Goal: Information Seeking & Learning: Learn about a topic

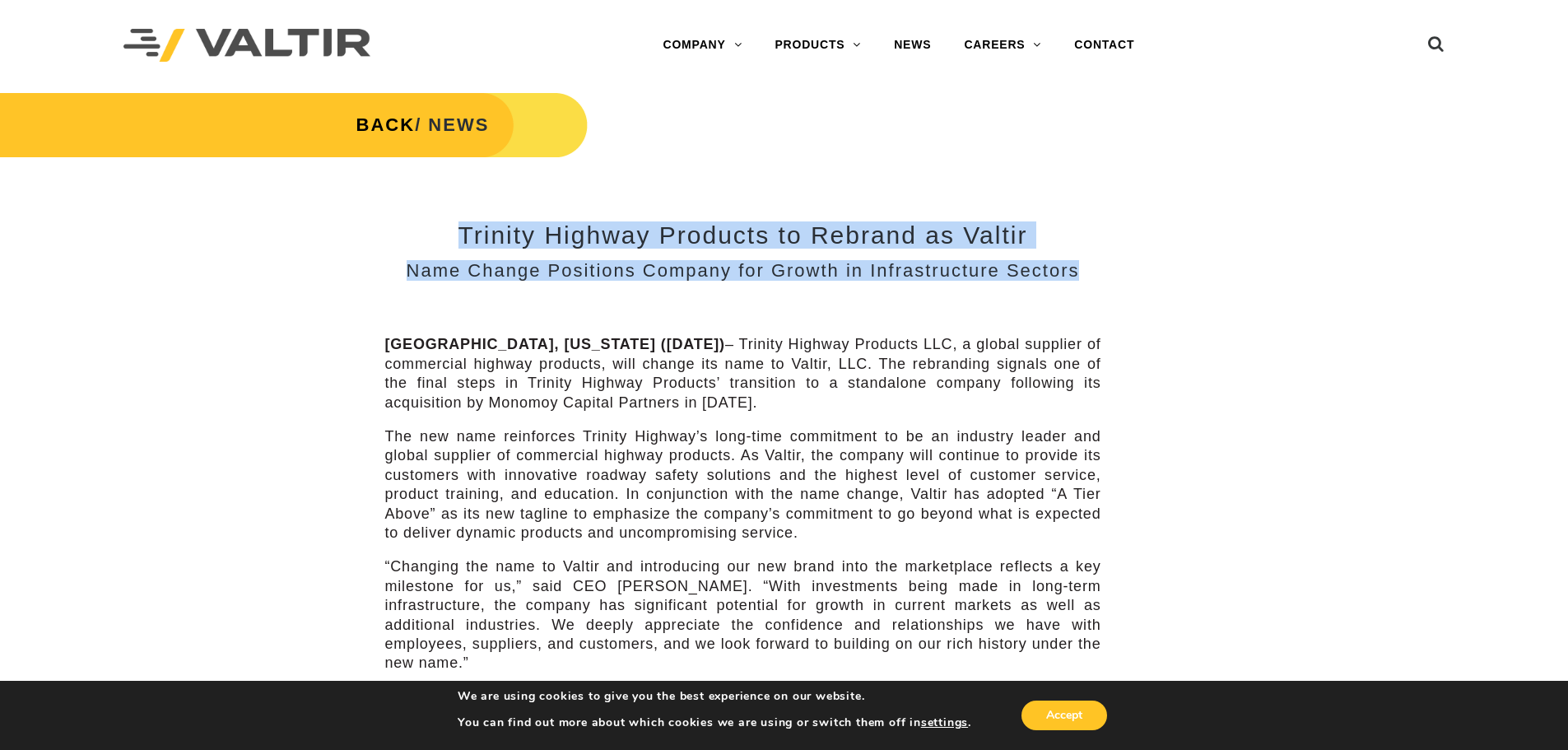
drag, startPoint x: 499, startPoint y: 232, endPoint x: 1075, endPoint y: 266, distance: 577.0
click at [1075, 266] on div "Trinity Highway Products to Rebrand as Valtir Name Change Positions Company for…" at bounding box center [742, 250] width 716 height 59
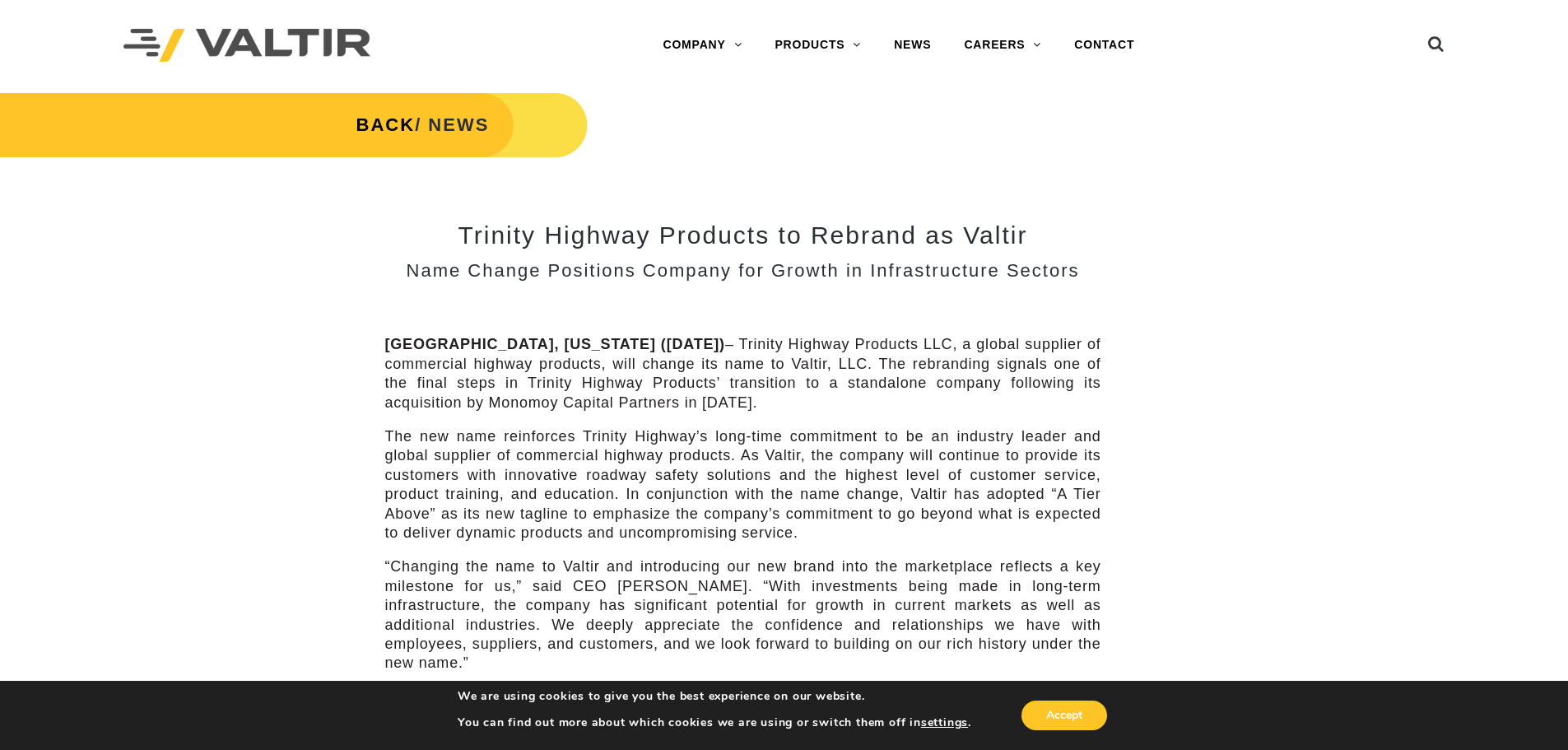
click at [1080, 283] on div "Trinity Highway Products to Rebrand as Valtir Name Change Positions Company for…" at bounding box center [742, 565] width 716 height 763
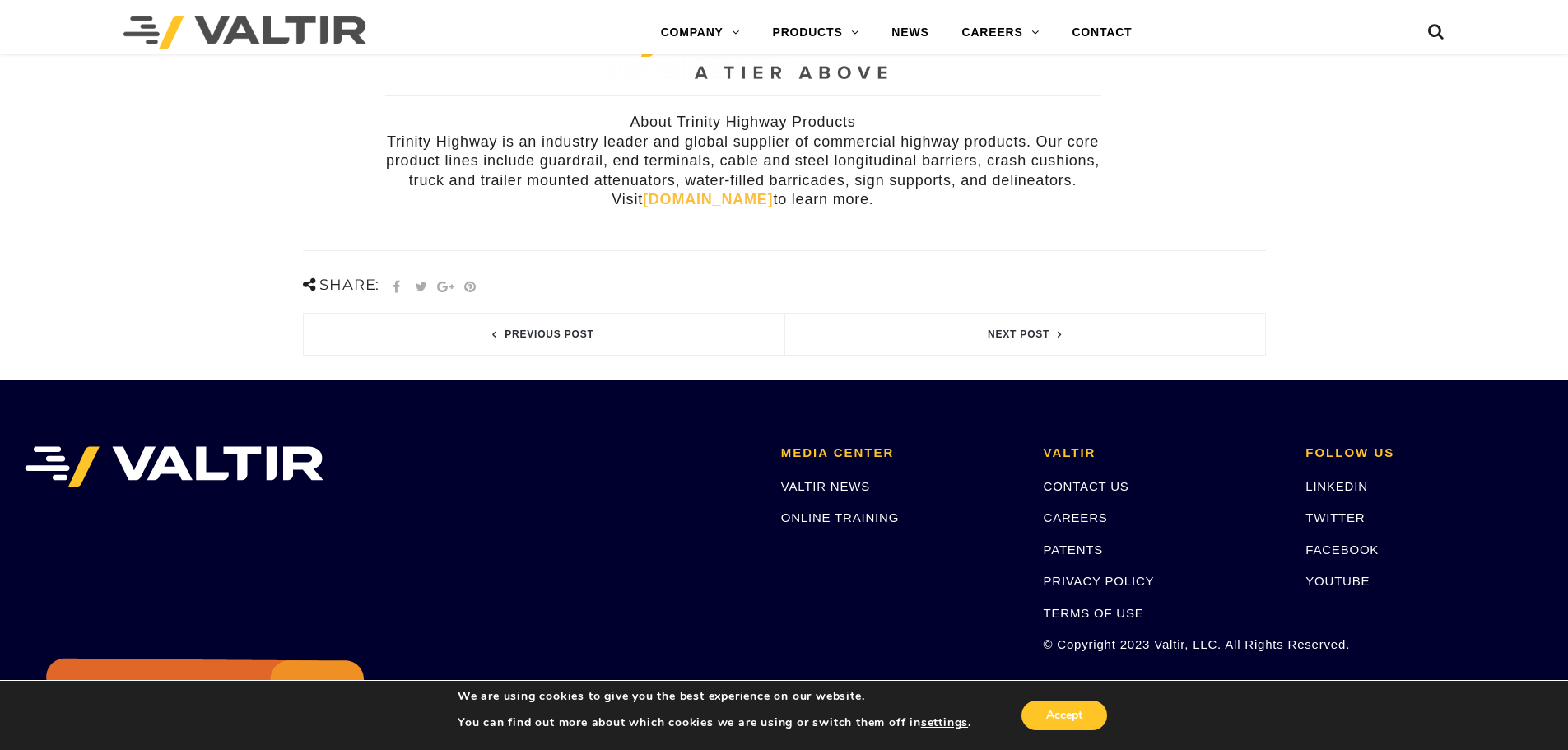
scroll to position [597, 0]
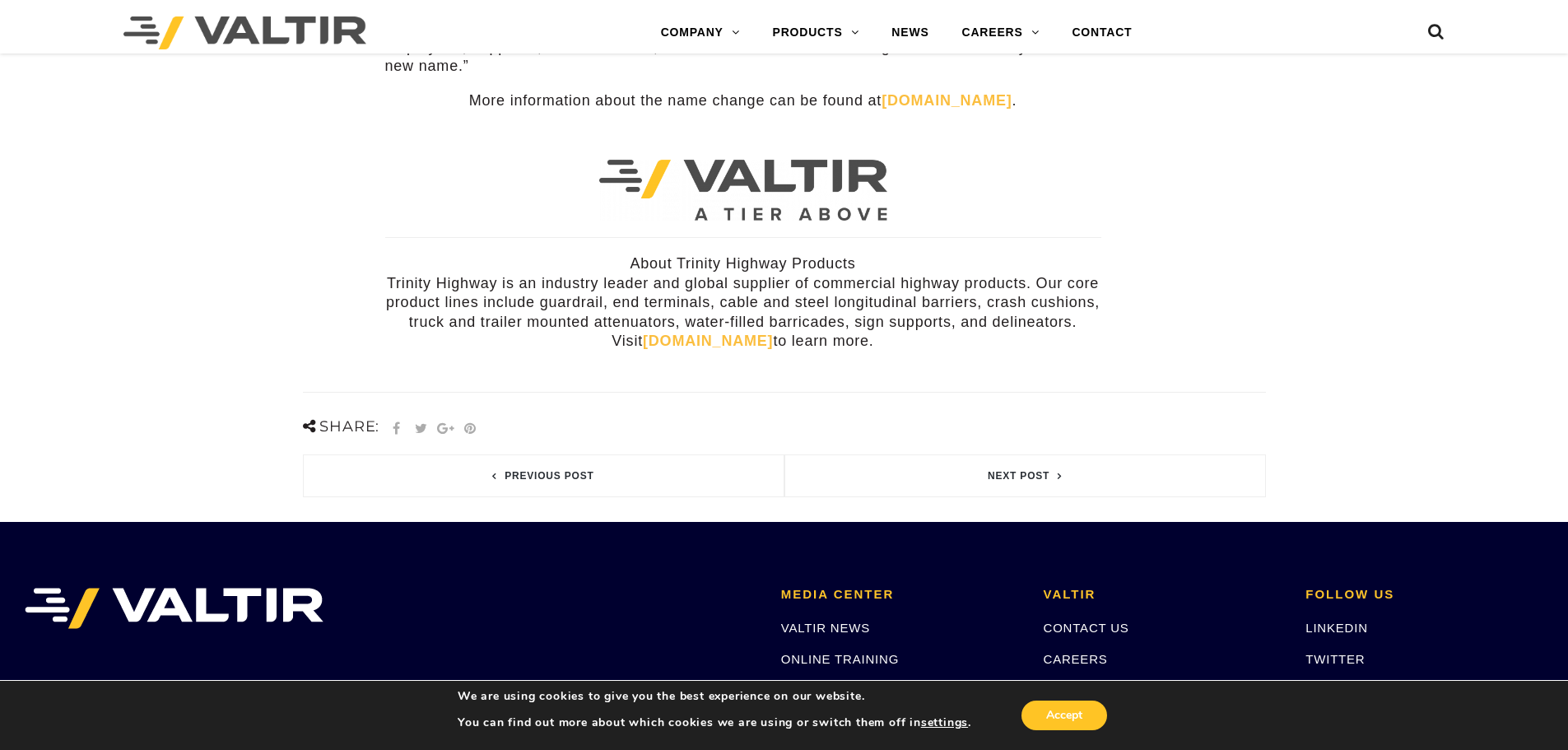
click at [686, 332] on link "trinityhighway.com" at bounding box center [707, 340] width 130 height 16
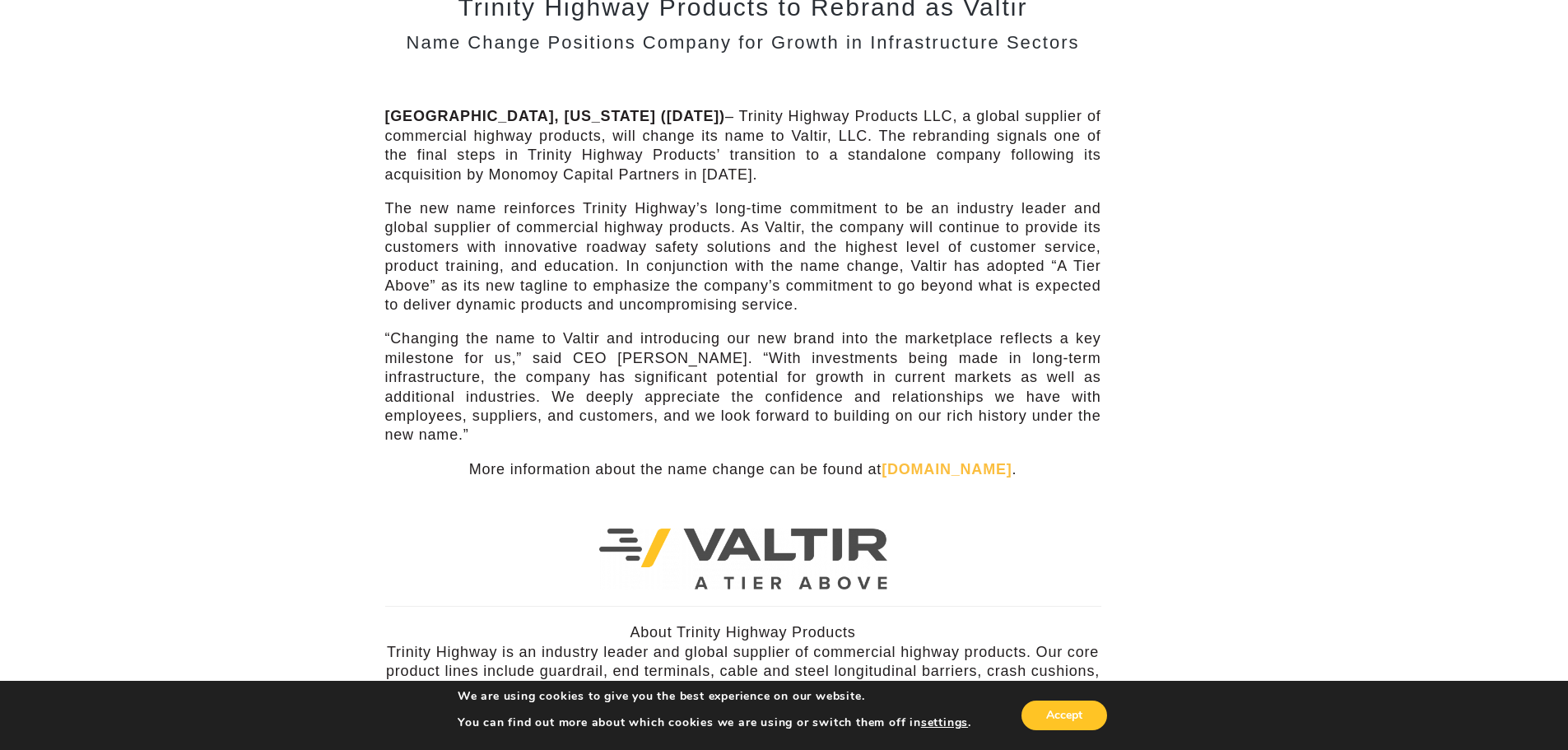
scroll to position [0, 0]
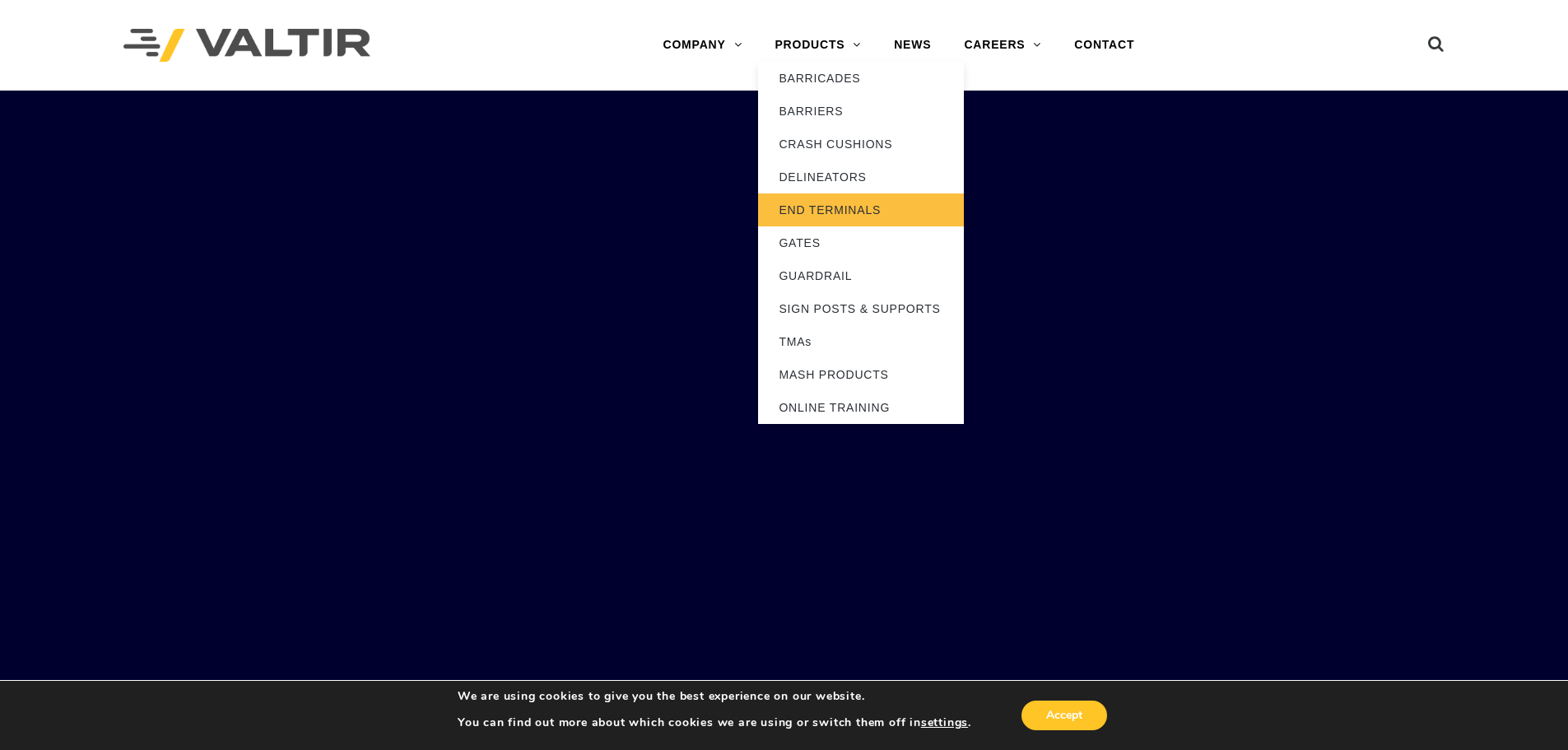
click at [825, 216] on link "END TERMINALS" at bounding box center [861, 210] width 205 height 33
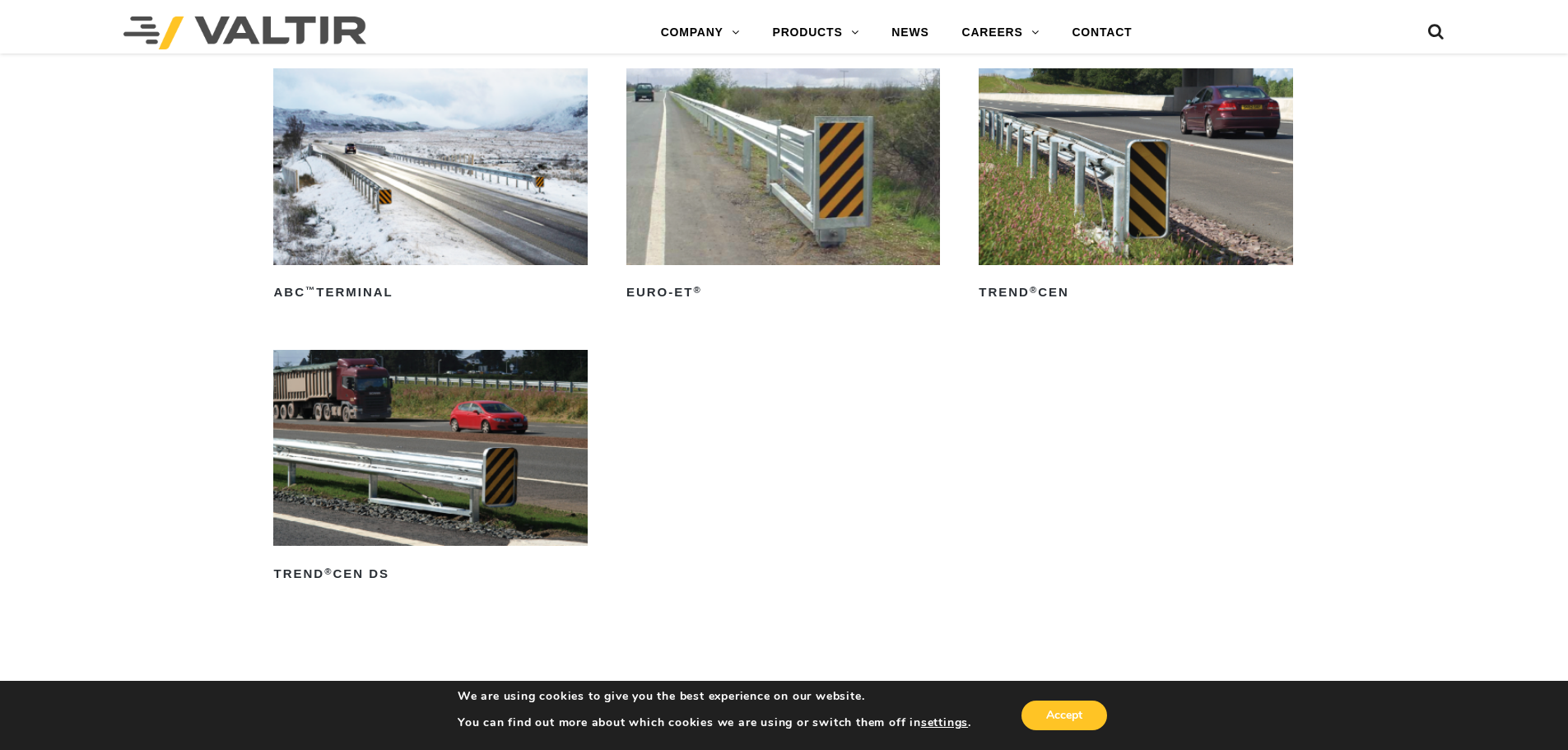
scroll to position [2055, 0]
